Goal: Information Seeking & Learning: Learn about a topic

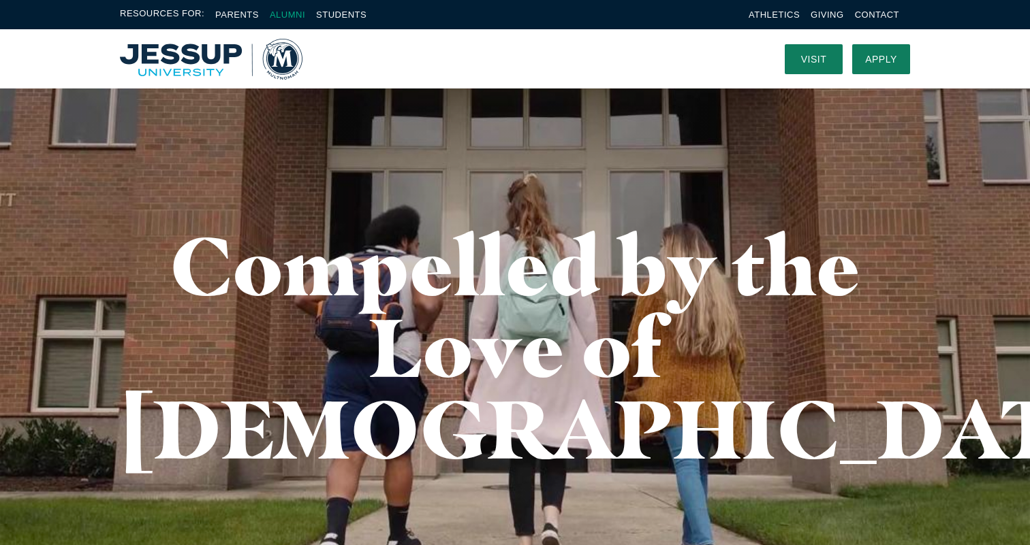
click at [297, 11] on link "Alumni" at bounding box center [287, 15] width 35 height 10
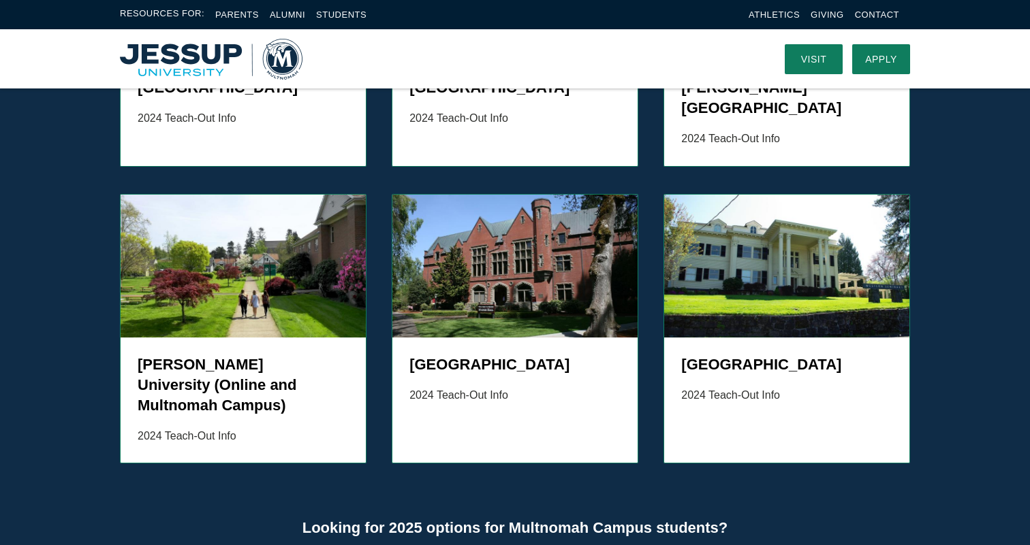
scroll to position [1396, 0]
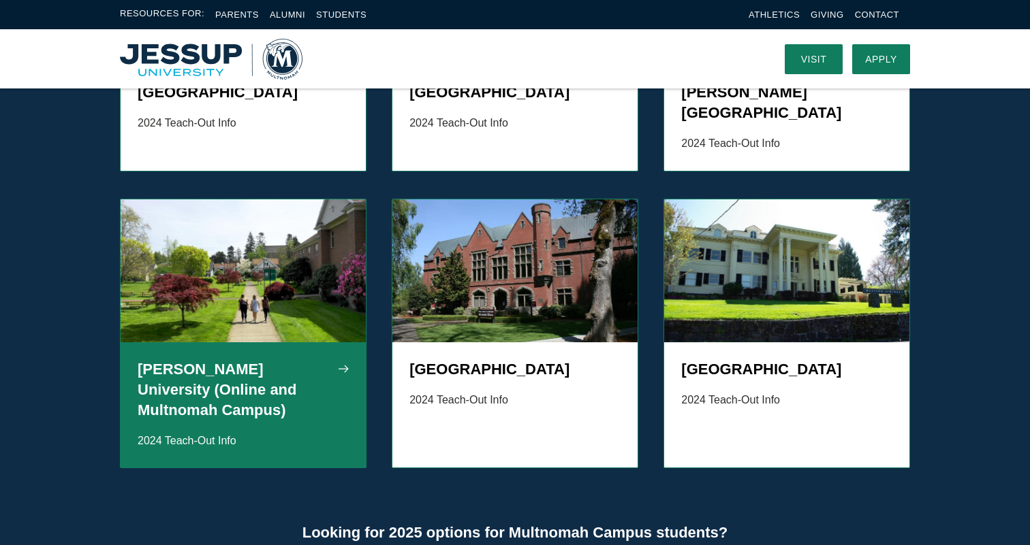
click at [268, 343] on div "Jessup University (Online and Multnomah Campus) 2024 Teach-Out Info" at bounding box center [243, 406] width 245 height 126
